Goal: Information Seeking & Learning: Learn about a topic

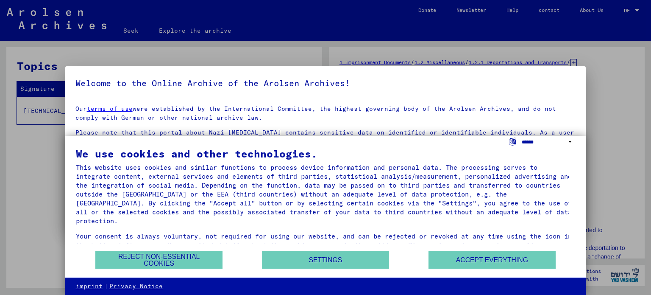
click at [570, 141] on select "**********" at bounding box center [549, 142] width 54 height 12
select select "*****"
click at [522, 136] on select "**********" at bounding box center [549, 142] width 54 height 12
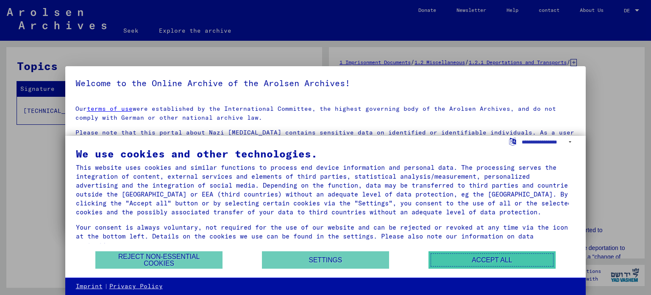
click at [458, 260] on button "Accept all" at bounding box center [492, 259] width 127 height 17
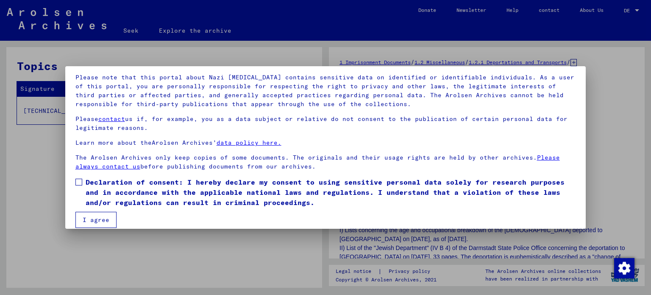
scroll to position [64, 0]
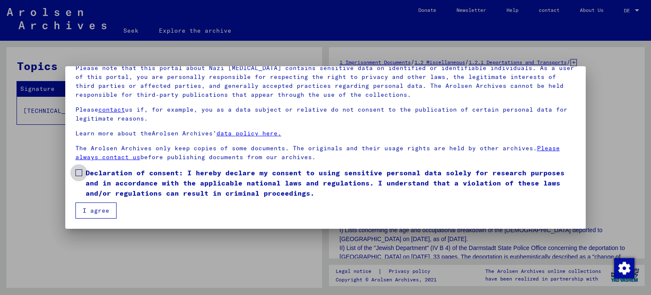
click at [82, 174] on label "Declaration of consent: I hereby declare my consent to using sensitive personal…" at bounding box center [325, 182] width 501 height 31
click at [90, 205] on button "I agree" at bounding box center [95, 210] width 41 height 16
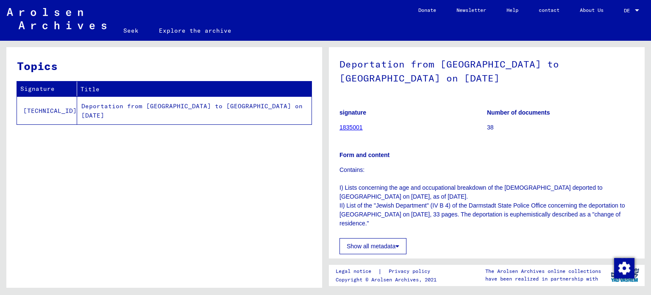
scroll to position [40, 0]
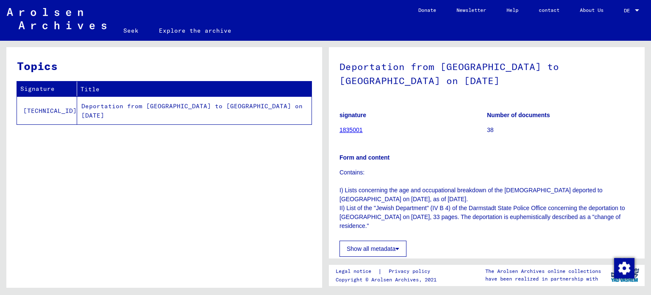
click at [342, 131] on font "1835001" at bounding box center [351, 129] width 23 height 7
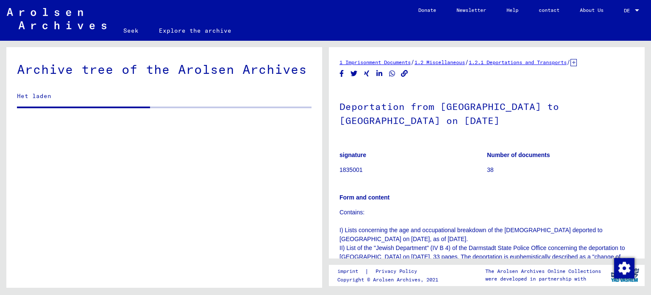
scroll to position [769, 0]
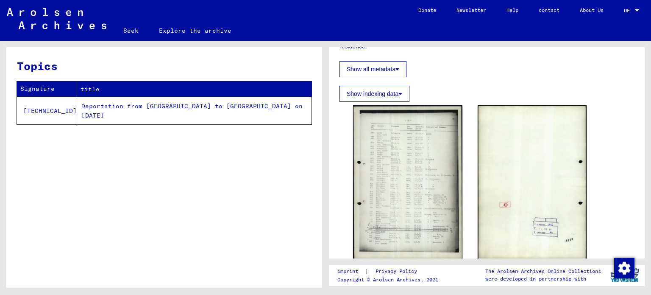
scroll to position [225, 0]
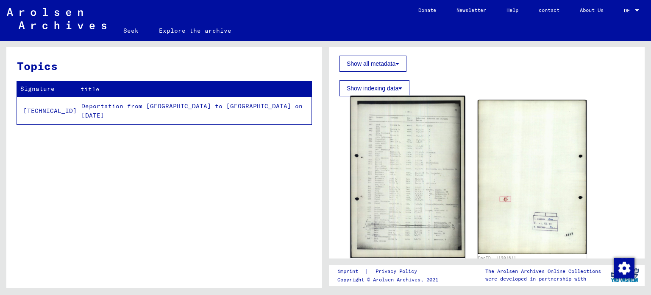
click at [376, 176] on img at bounding box center [408, 177] width 114 height 162
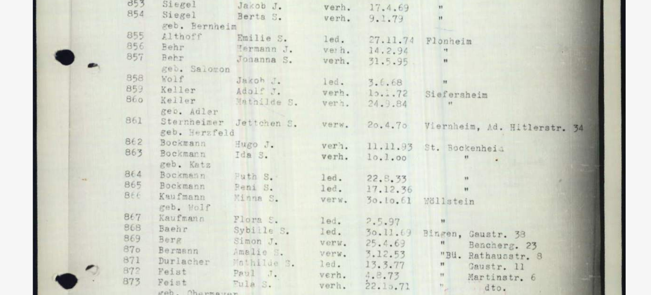
drag, startPoint x: 295, startPoint y: 96, endPoint x: 325, endPoint y: 100, distance: 30.4
click at [325, 100] on img at bounding box center [325, 126] width 463 height 210
drag, startPoint x: 335, startPoint y: 98, endPoint x: 336, endPoint y: 106, distance: 8.1
click at [336, 106] on img at bounding box center [325, 126] width 463 height 210
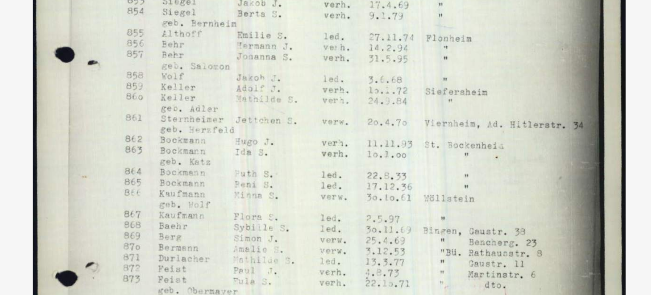
drag, startPoint x: 374, startPoint y: 101, endPoint x: 372, endPoint y: 125, distance: 23.8
click at [372, 125] on img at bounding box center [325, 126] width 463 height 210
